Goal: Task Accomplishment & Management: Use online tool/utility

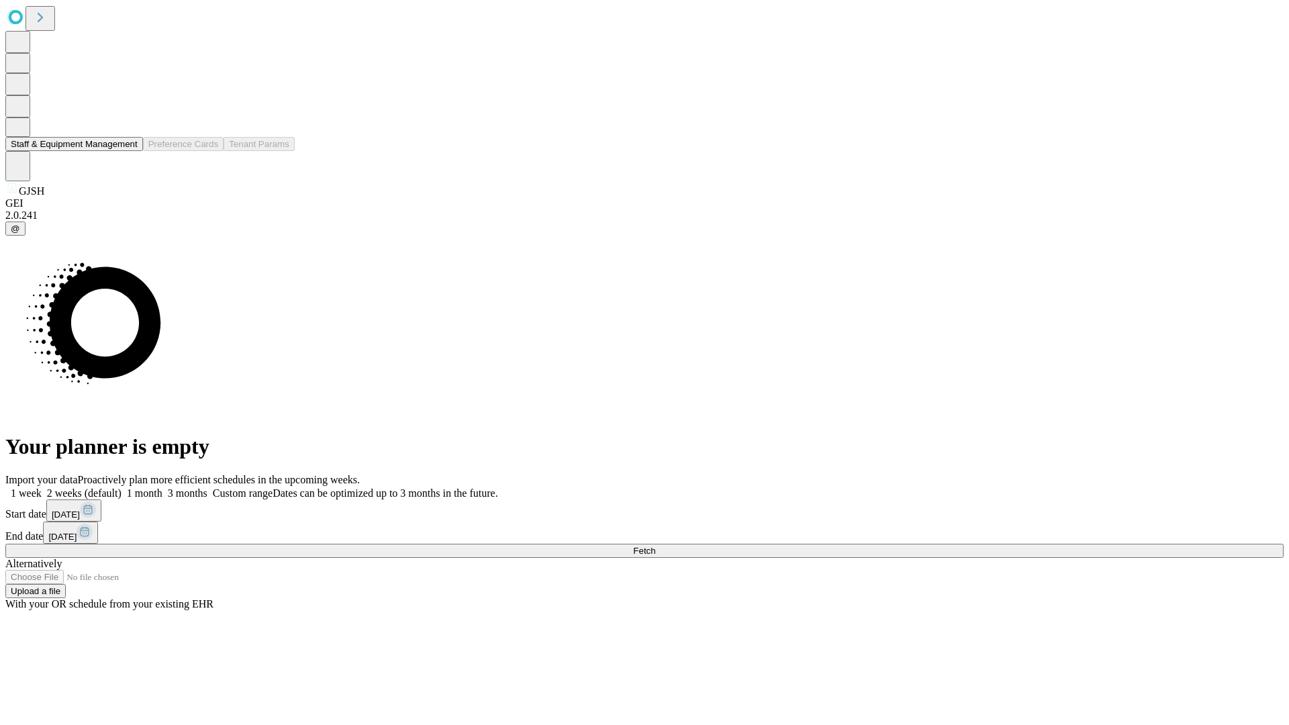
click at [128, 151] on button "Staff & Equipment Management" at bounding box center [74, 144] width 138 height 14
